Goal: Find specific page/section: Find specific page/section

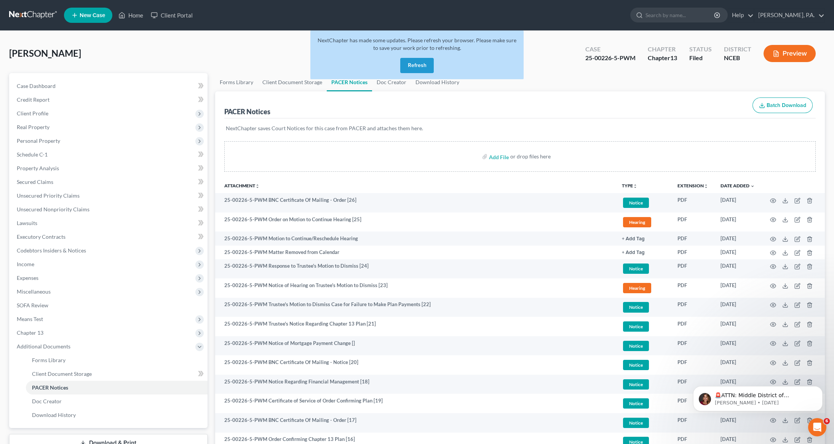
click at [421, 64] on button "Refresh" at bounding box center [417, 65] width 34 height 15
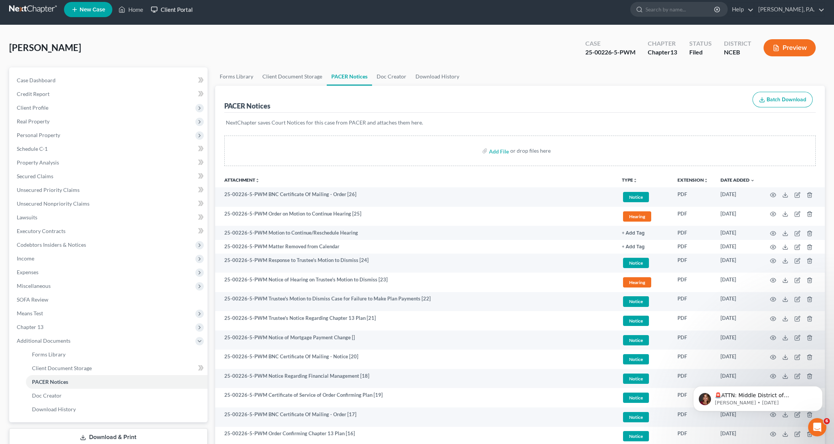
click at [184, 14] on link "Client Portal" at bounding box center [171, 10] width 49 height 14
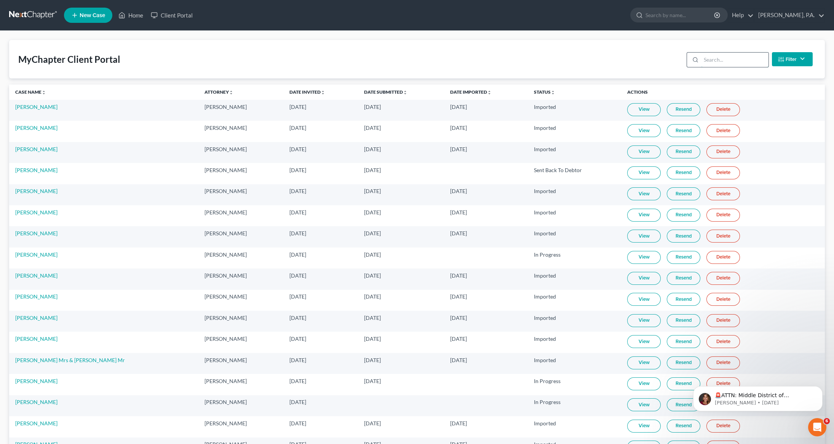
click at [727, 54] on input "search" at bounding box center [734, 60] width 67 height 14
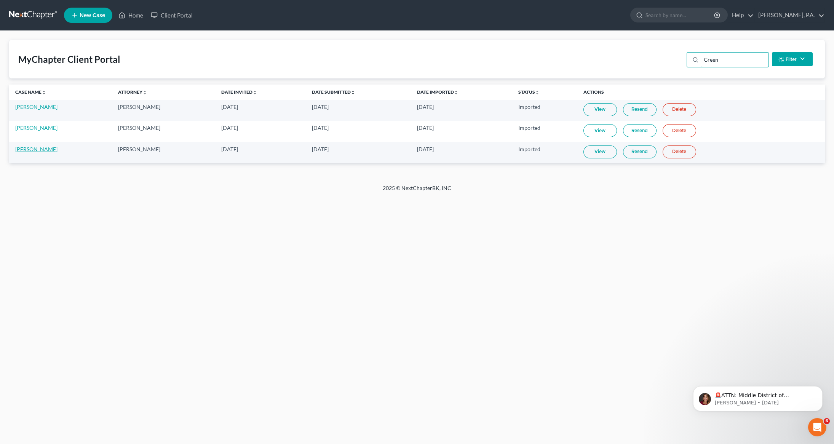
type input "Green"
click at [24, 148] on link "[PERSON_NAME]" at bounding box center [36, 149] width 42 height 6
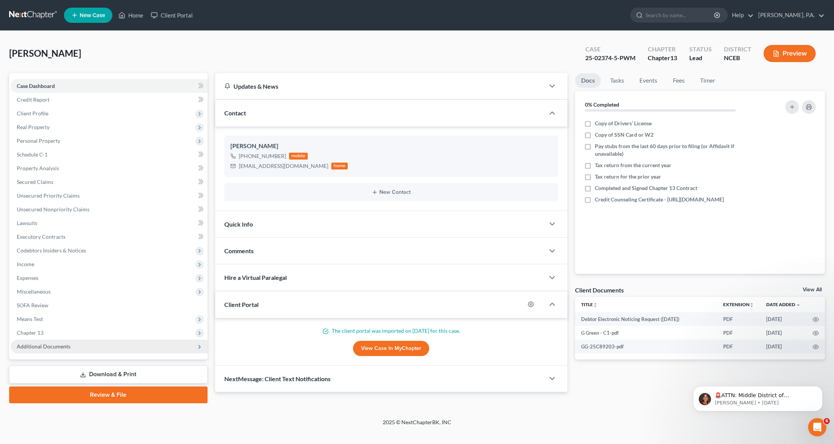
click at [48, 345] on span "Additional Documents" at bounding box center [44, 346] width 54 height 6
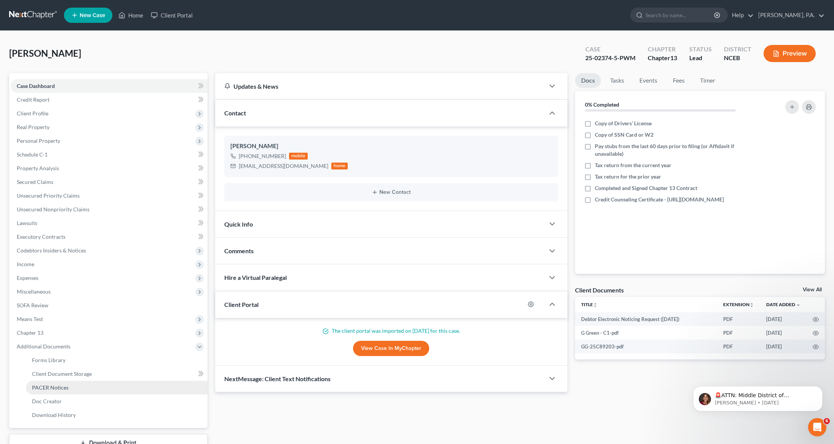
click at [49, 385] on span "PACER Notices" at bounding box center [50, 387] width 37 height 6
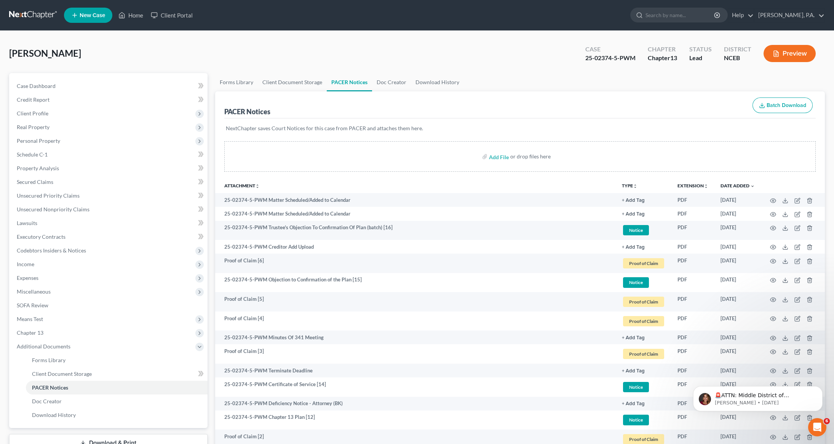
click at [19, 10] on link at bounding box center [33, 15] width 49 height 14
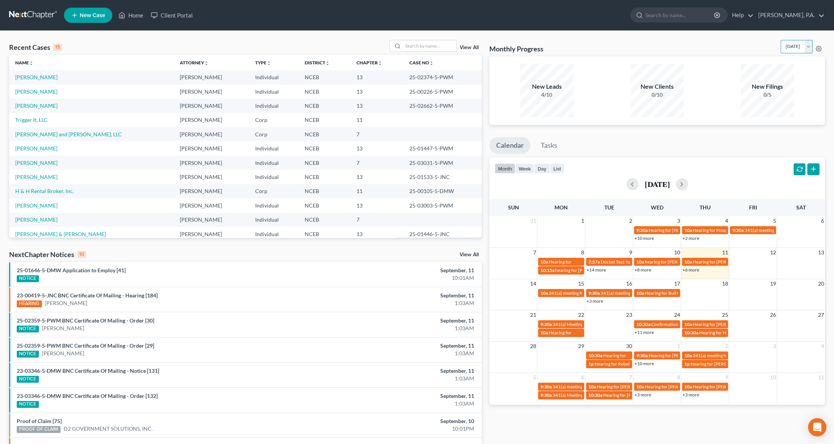
click at [781, 46] on select "[DATE] [DATE] [DATE] [DATE] [DATE] [DATE] [DATE] [DATE] [DATE] [DATE] [DATE] [D…" at bounding box center [797, 46] width 32 height 13
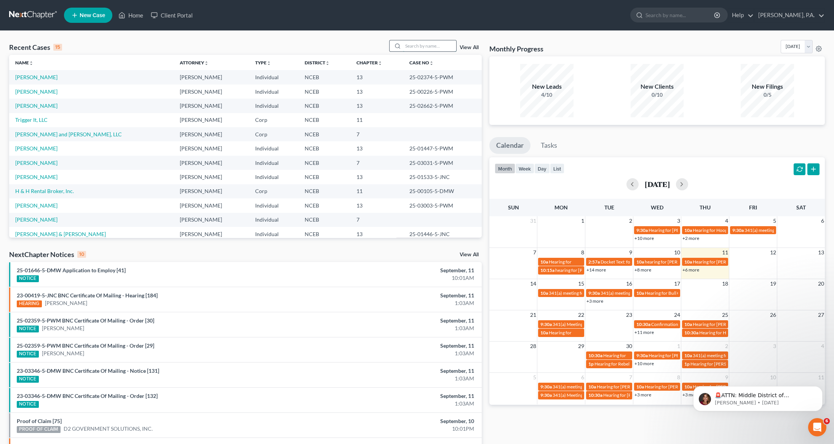
click at [408, 48] on input "search" at bounding box center [429, 45] width 53 height 11
type input "[PERSON_NAME]"
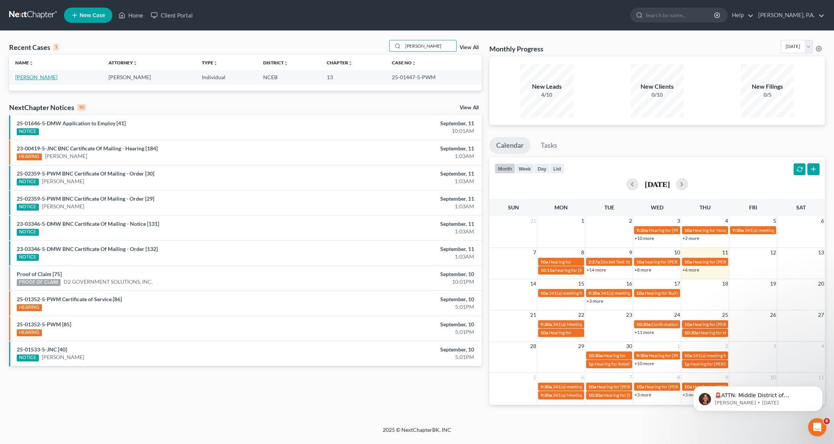
click at [38, 77] on link "[PERSON_NAME]" at bounding box center [36, 77] width 42 height 6
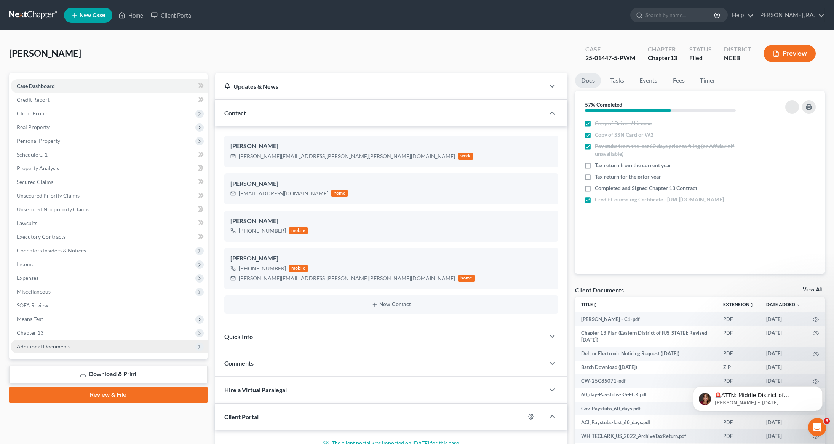
click at [40, 348] on span "Additional Documents" at bounding box center [44, 346] width 54 height 6
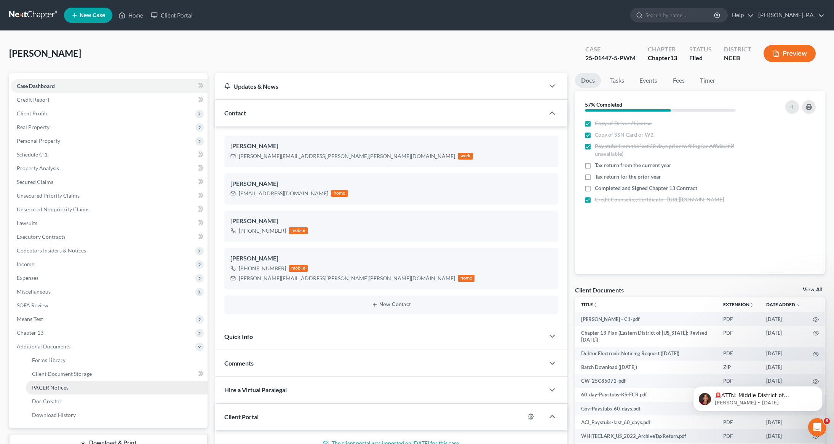
click at [45, 388] on span "PACER Notices" at bounding box center [50, 387] width 37 height 6
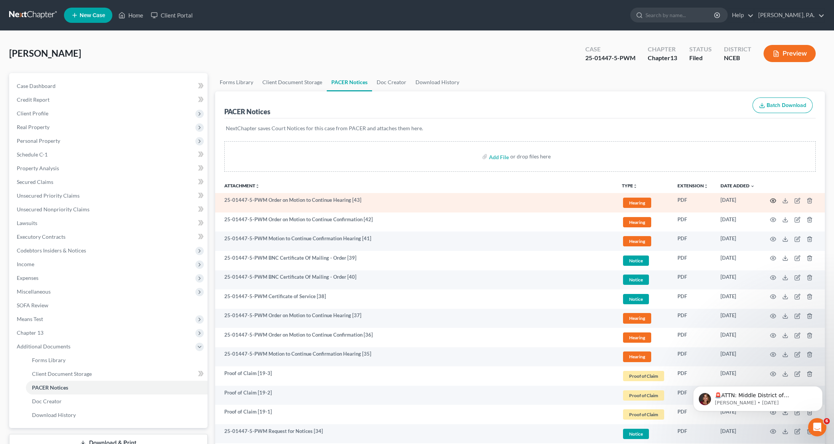
click at [774, 199] on icon "button" at bounding box center [773, 201] width 6 height 6
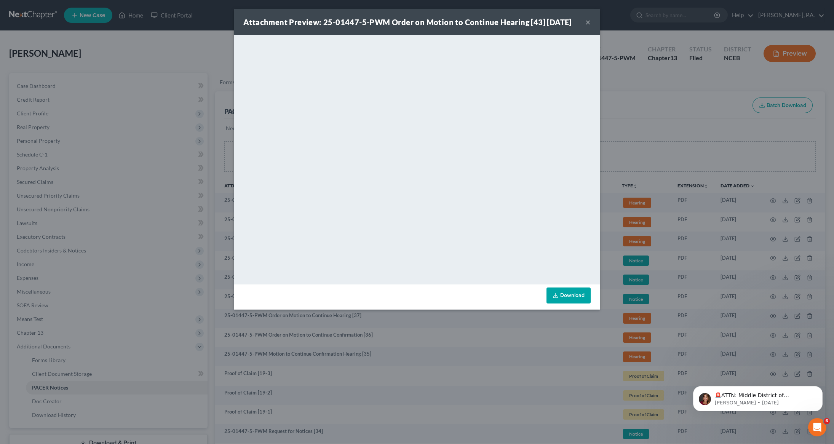
click at [589, 20] on button "×" at bounding box center [587, 22] width 5 height 9
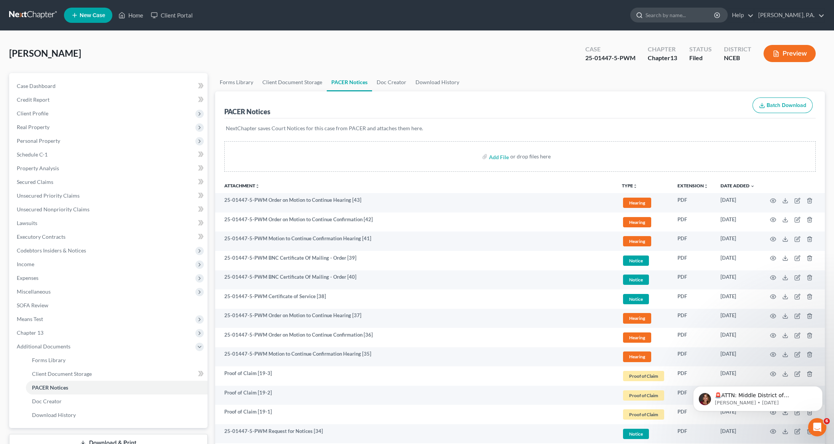
click at [705, 16] on input "search" at bounding box center [680, 15] width 70 height 14
type input "green"
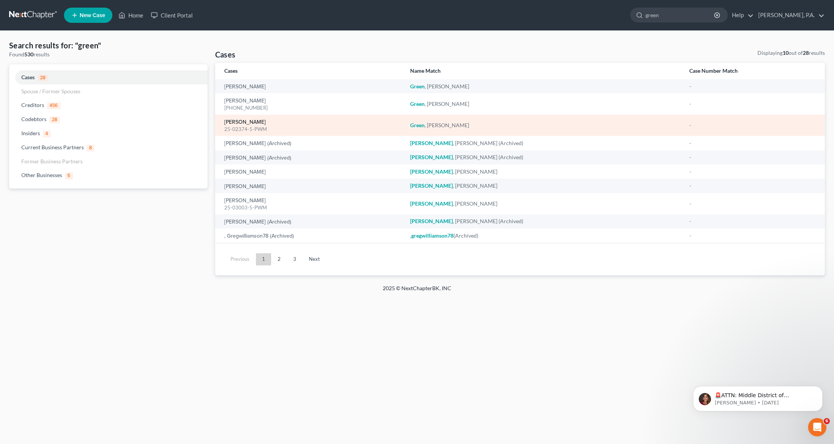
click at [242, 120] on link "[PERSON_NAME]" at bounding box center [245, 122] width 42 height 5
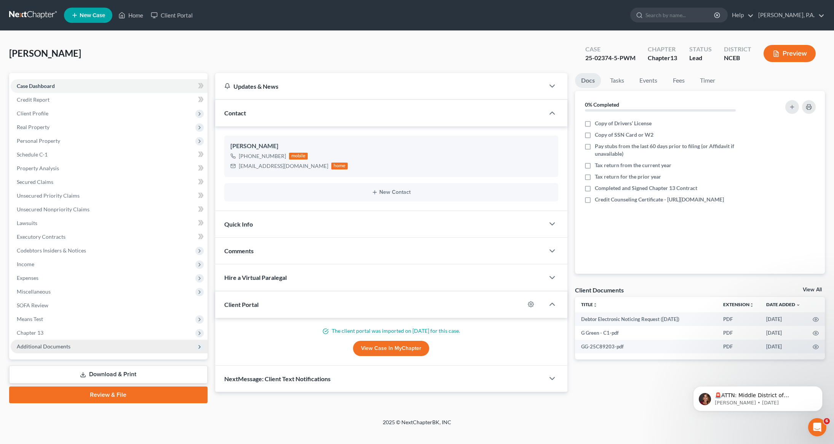
click at [65, 347] on span "Additional Documents" at bounding box center [44, 346] width 54 height 6
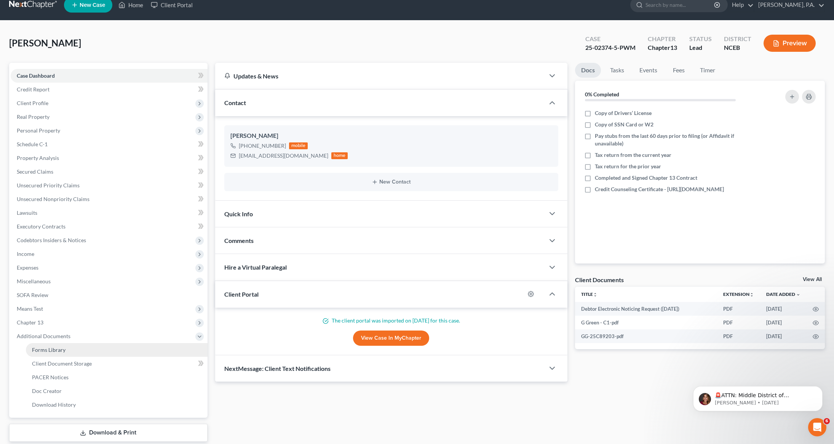
scroll to position [56, 0]
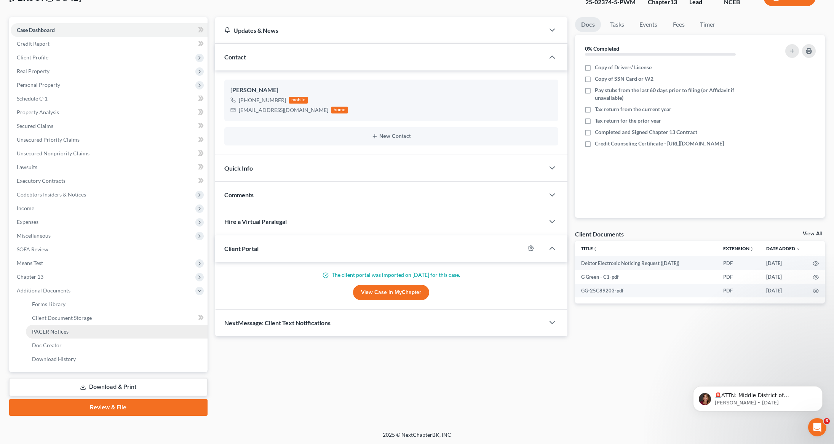
click at [52, 333] on span "PACER Notices" at bounding box center [50, 331] width 37 height 6
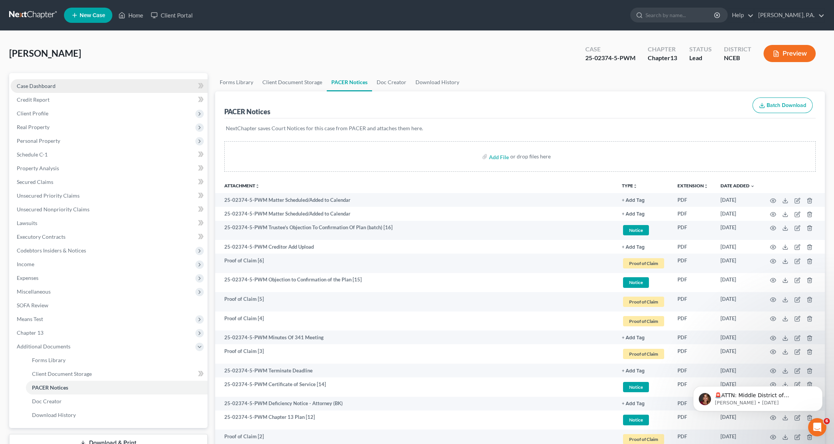
click at [46, 91] on link "Case Dashboard" at bounding box center [109, 86] width 197 height 14
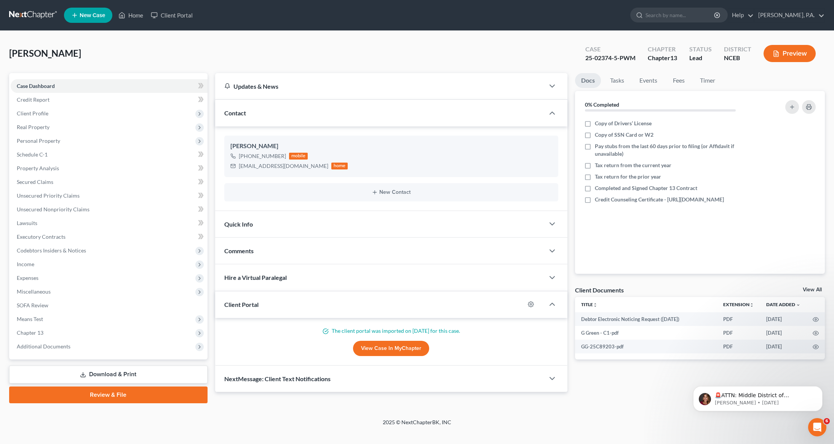
click at [347, 227] on div "Quick Info" at bounding box center [380, 224] width 330 height 26
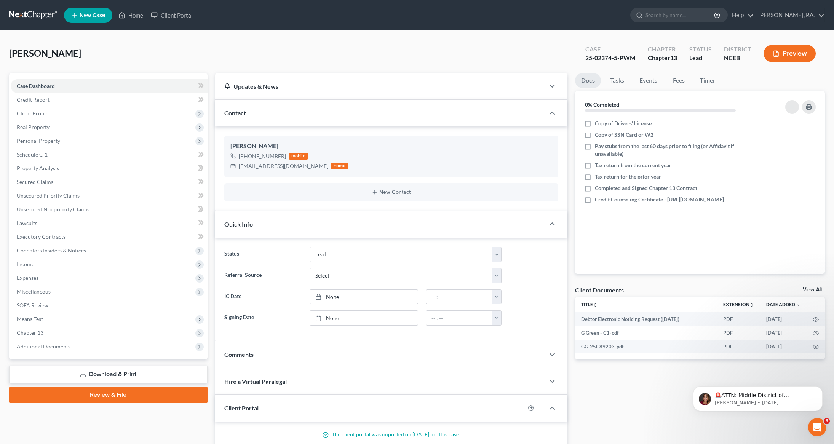
click at [347, 227] on div "Quick Info" at bounding box center [380, 224] width 330 height 26
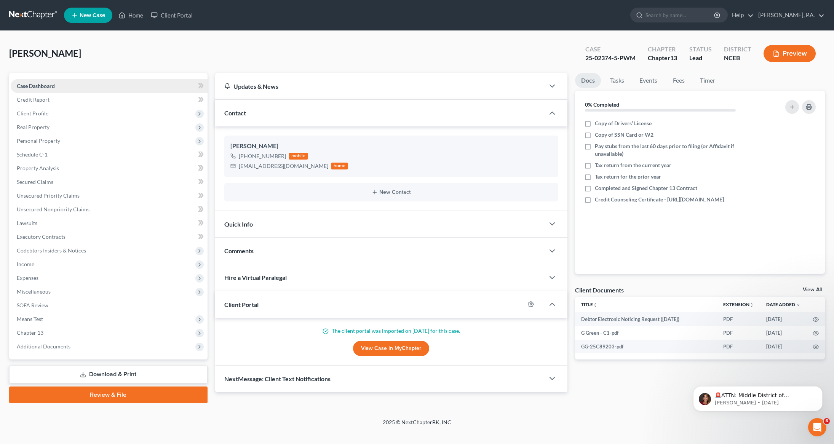
click at [42, 85] on span "Case Dashboard" at bounding box center [36, 86] width 38 height 6
click at [38, 117] on span "Client Profile" at bounding box center [109, 114] width 197 height 14
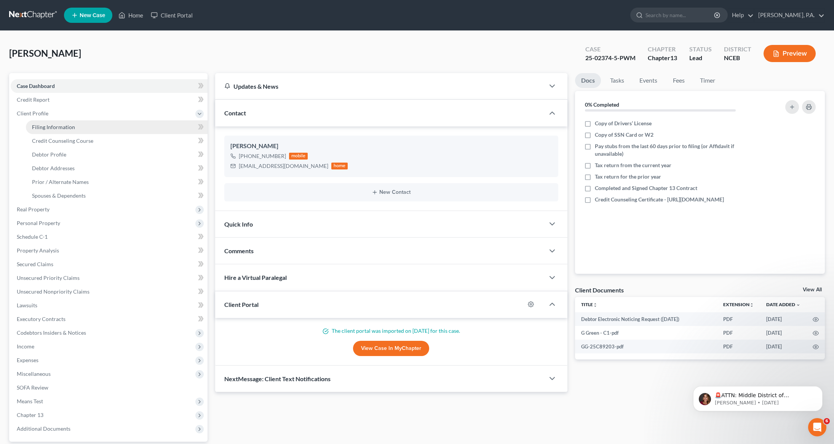
click at [81, 130] on link "Filing Information" at bounding box center [117, 127] width 182 height 14
select select "1"
select select "0"
select select "3"
select select "28"
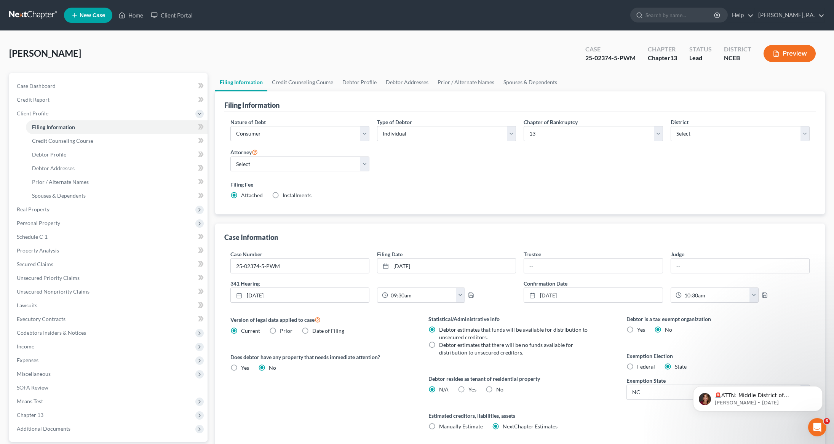
click at [178, 45] on div "[PERSON_NAME] Upgraded Case 25-02374-5-PWM Chapter Chapter 13 Status Lead Distr…" at bounding box center [417, 56] width 816 height 33
click at [77, 53] on span "[PERSON_NAME]" at bounding box center [45, 53] width 72 height 11
click at [34, 15] on link at bounding box center [33, 15] width 49 height 14
